Goal: Transaction & Acquisition: Obtain resource

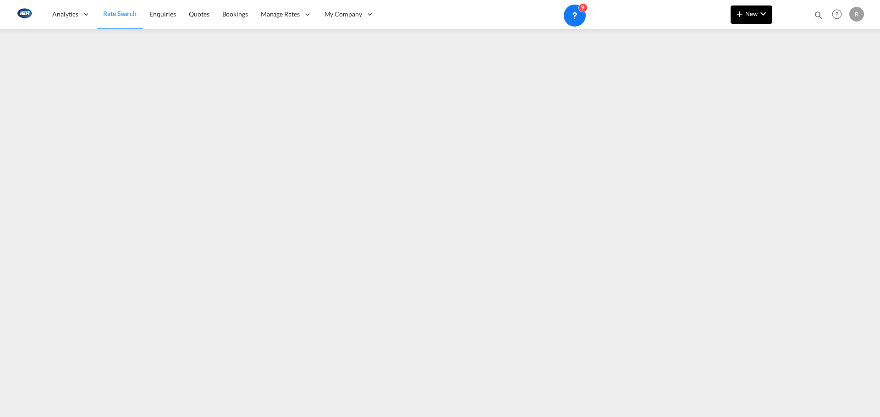
click at [746, 22] on button "New" at bounding box center [752, 14] width 42 height 18
click at [765, 34] on body "Analytics Reports Dashboard Rate Search Enquiries Quotes Bookings" at bounding box center [440, 208] width 880 height 417
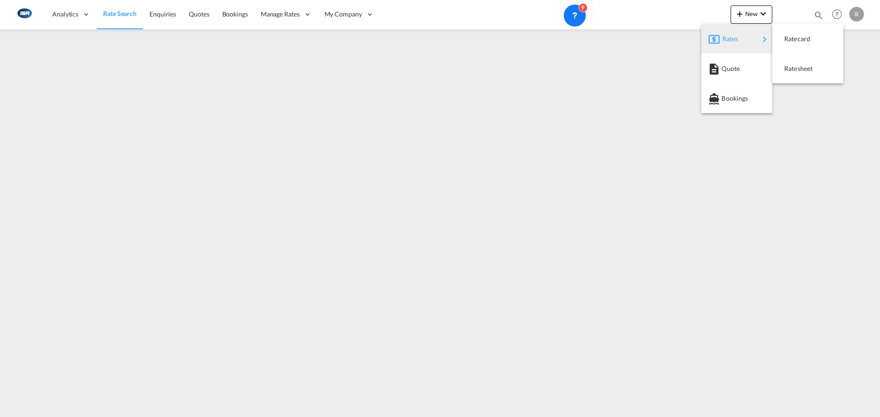
click at [827, 69] on body "Analytics Reports Dashboard Rate Search Enquiries Quotes Bookings" at bounding box center [440, 208] width 880 height 417
click at [794, 66] on span "Ratesheet" at bounding box center [789, 69] width 10 height 18
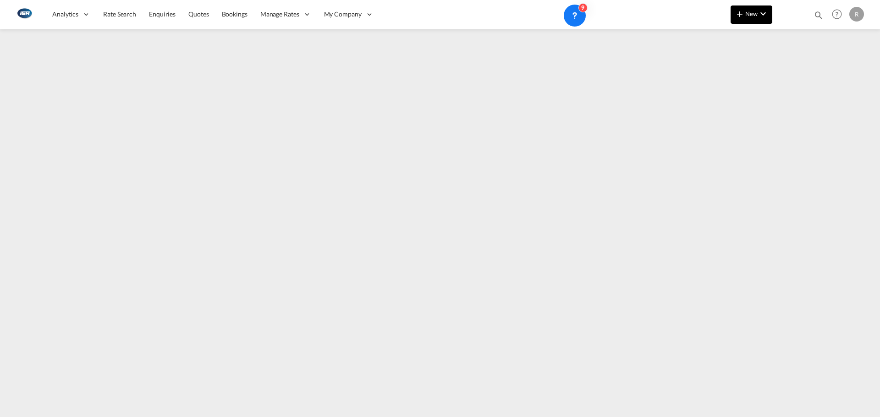
click at [754, 19] on button "New" at bounding box center [752, 14] width 42 height 18
click at [757, 42] on body "Analytics Reports Dashboard Rate Search Enquiries Quotes Bookings" at bounding box center [440, 208] width 880 height 417
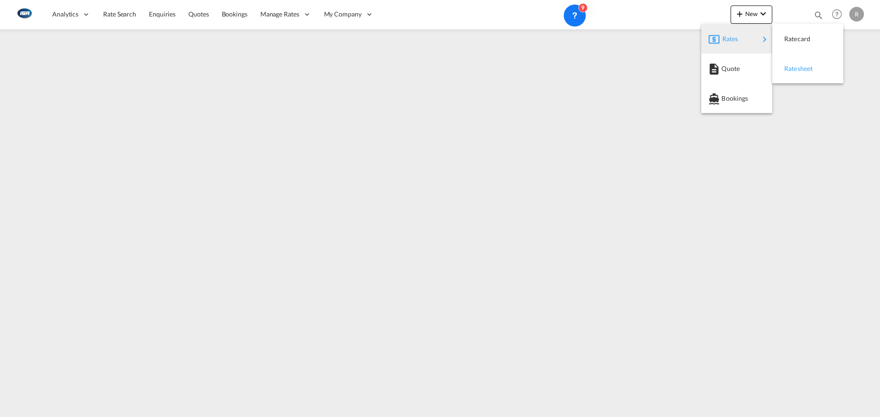
click at [812, 68] on body "Analytics Reports Dashboard Rate Search Enquiries Quotes Bookings" at bounding box center [440, 208] width 880 height 417
click at [799, 62] on div "Ratesheet" at bounding box center [801, 68] width 34 height 23
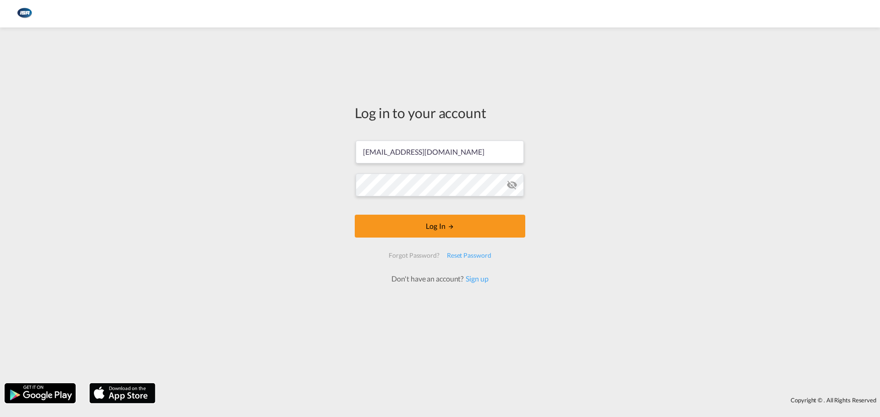
click at [411, 224] on button "Log In" at bounding box center [440, 226] width 170 height 23
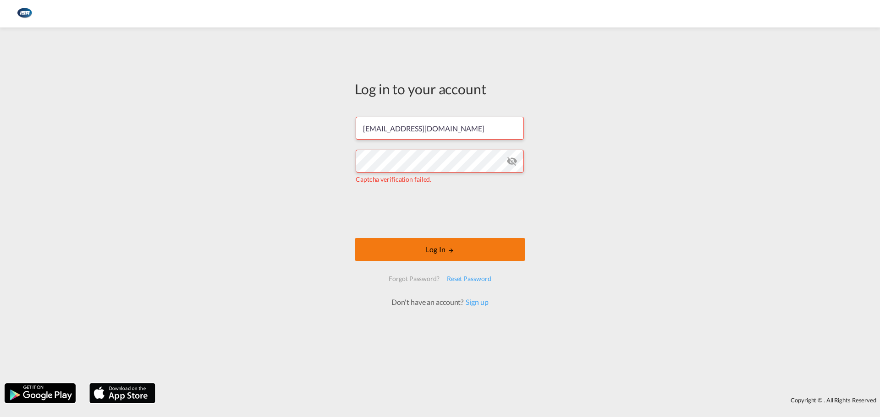
click at [401, 242] on button "Log In" at bounding box center [440, 249] width 170 height 23
click at [425, 250] on button "Log In" at bounding box center [440, 249] width 170 height 23
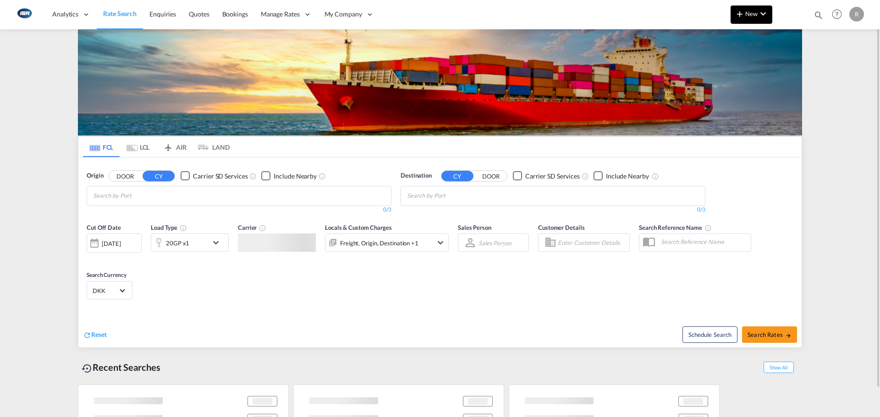
click at [771, 15] on button "New" at bounding box center [752, 14] width 42 height 18
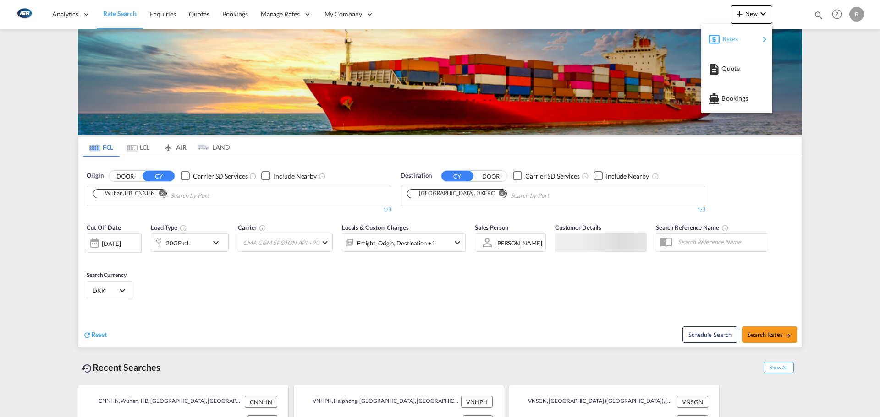
click at [760, 41] on md-icon "icon-chevron-right" at bounding box center [764, 39] width 11 height 11
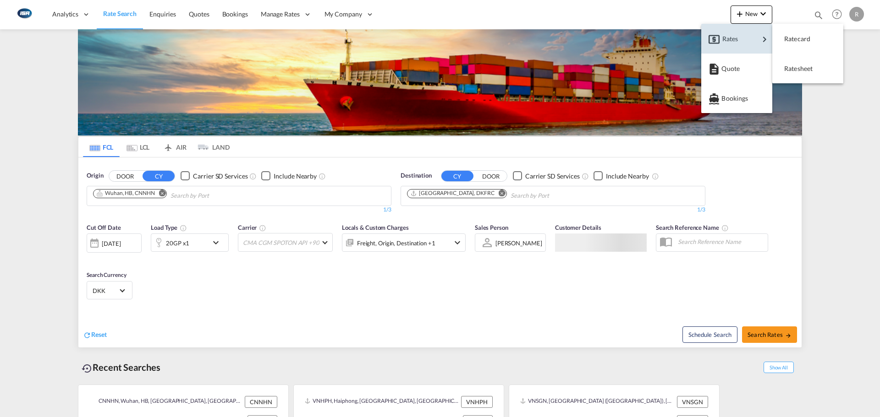
click at [830, 101] on md-backdrop at bounding box center [440, 208] width 880 height 417
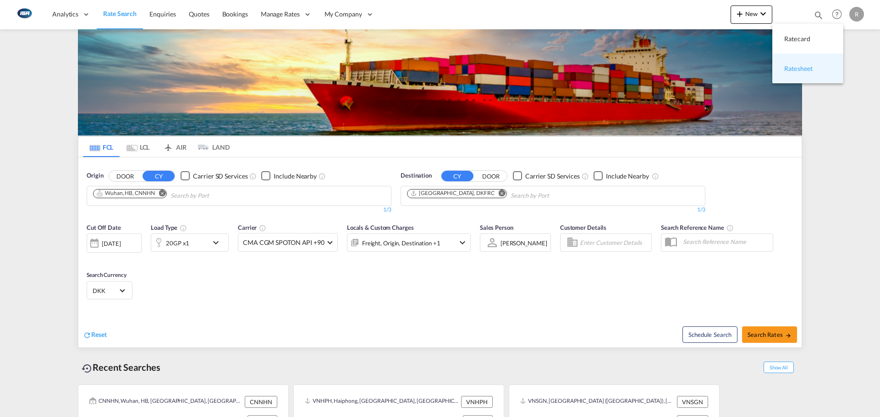
click at [818, 79] on div "Ratesheet" at bounding box center [808, 68] width 56 height 23
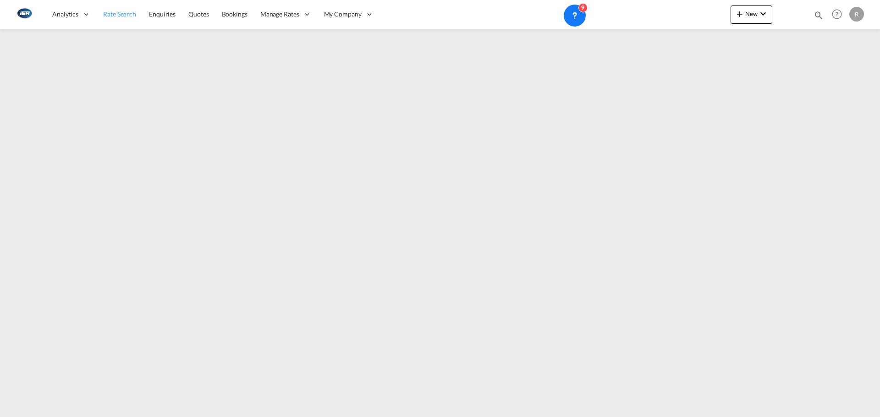
click at [112, 8] on link "Rate Search" at bounding box center [120, 15] width 46 height 30
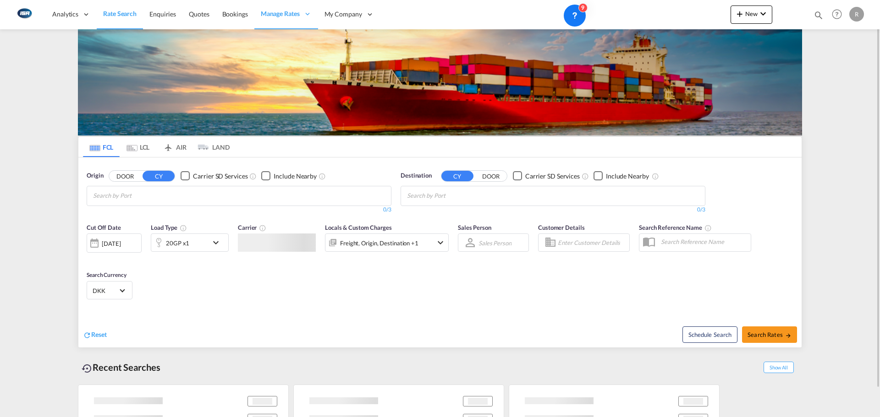
click at [180, 193] on md-chips-wrap "Chips container with autocompletion. Enter the text area, type text to search, …" at bounding box center [138, 195] width 92 height 17
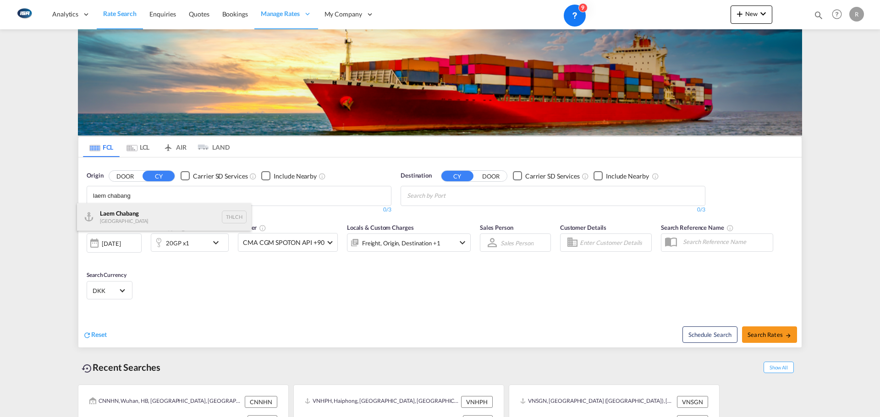
type input "laem chabang"
click at [123, 215] on div "Laem Chabang Thailand THLCH" at bounding box center [164, 216] width 174 height 27
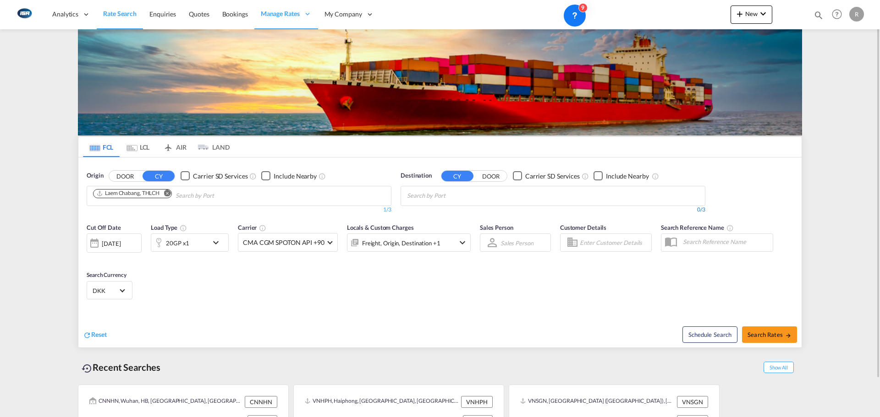
click at [530, 207] on div "0/3" at bounding box center [553, 210] width 305 height 8
click at [420, 198] on body "Analytics Reports Dashboard Rate Search Enquiries Quotes Bookings" at bounding box center [440, 208] width 880 height 417
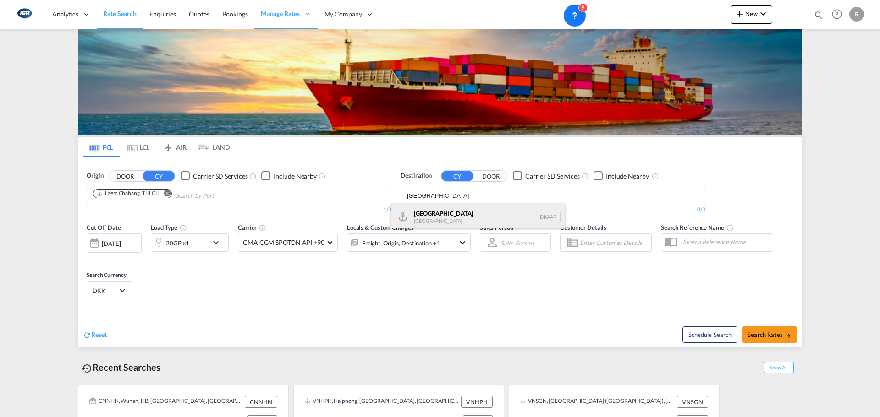
type input "[GEOGRAPHIC_DATA]"
click at [437, 212] on div "Aarhus [GEOGRAPHIC_DATA] [GEOGRAPHIC_DATA]" at bounding box center [478, 216] width 174 height 27
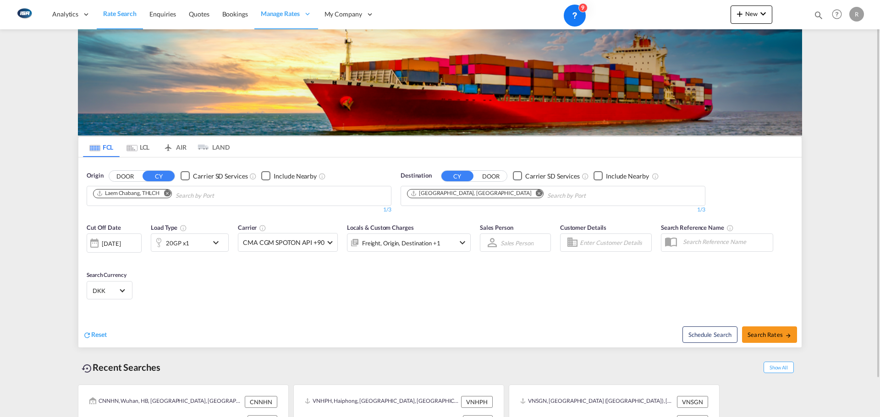
click at [234, 236] on div "Cut Off Date [DATE] [DATE] Load Type 20GP x1 Carrier CMA CGM SPOTON API +90 Onl…" at bounding box center [279, 242] width 384 height 38
click at [225, 235] on div "20GP x1" at bounding box center [190, 243] width 78 height 18
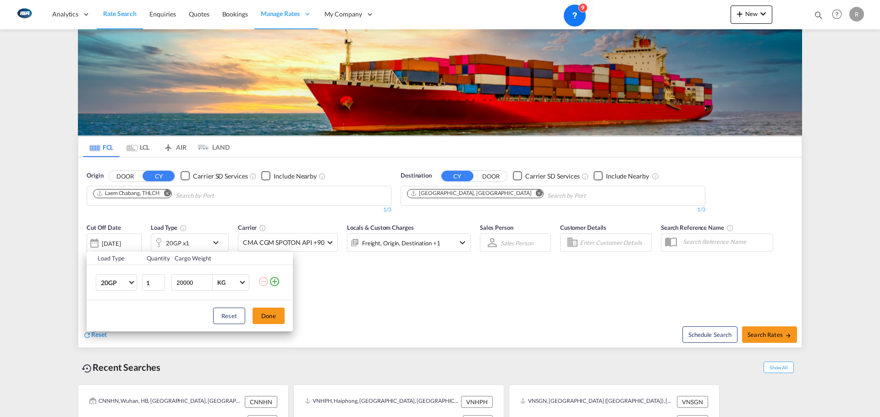
click at [123, 242] on div "Load Type Quantity Cargo Weight 20GP 20GP 40GP 40HC 45HC 20RE 40RE 40HR 20OT 40…" at bounding box center [440, 208] width 880 height 417
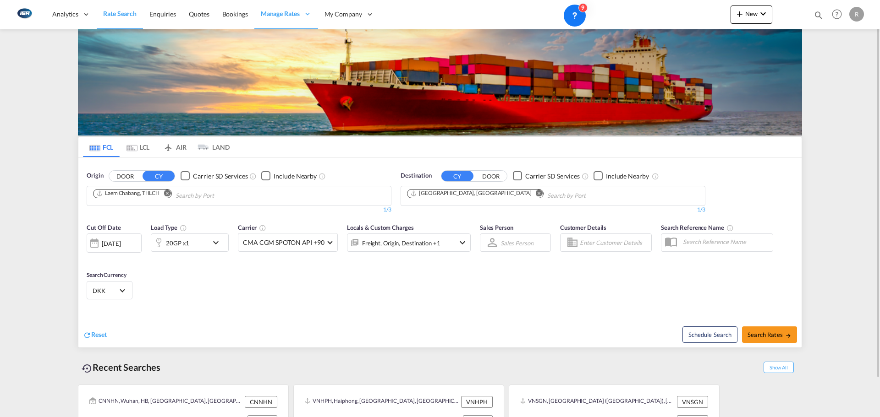
click at [121, 244] on div "[DATE]" at bounding box center [111, 244] width 19 height 8
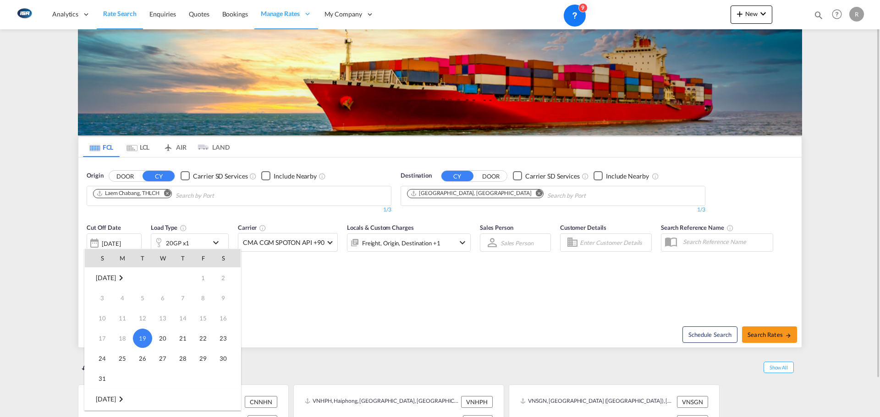
click at [184, 362] on span "28" at bounding box center [183, 359] width 18 height 18
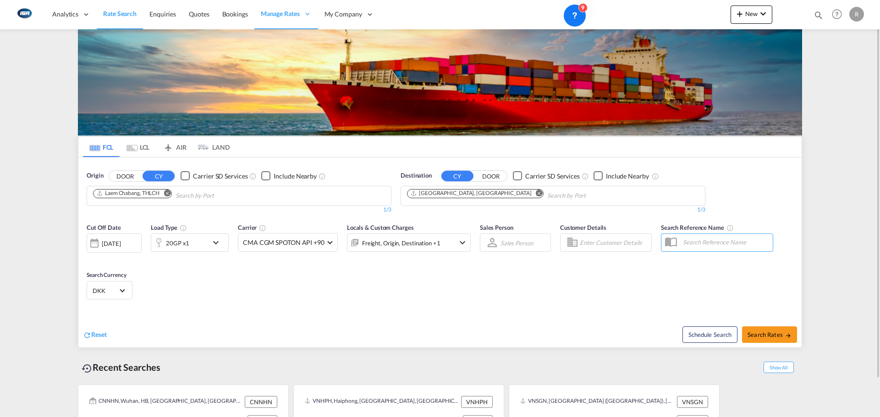
click at [771, 345] on div "Schedule Search Search Rates" at bounding box center [621, 330] width 359 height 35
click at [774, 336] on span "Search Rates" at bounding box center [769, 334] width 44 height 7
type input "THLCH to DKAAR / [DATE]"
